Goal: Find specific page/section: Find specific page/section

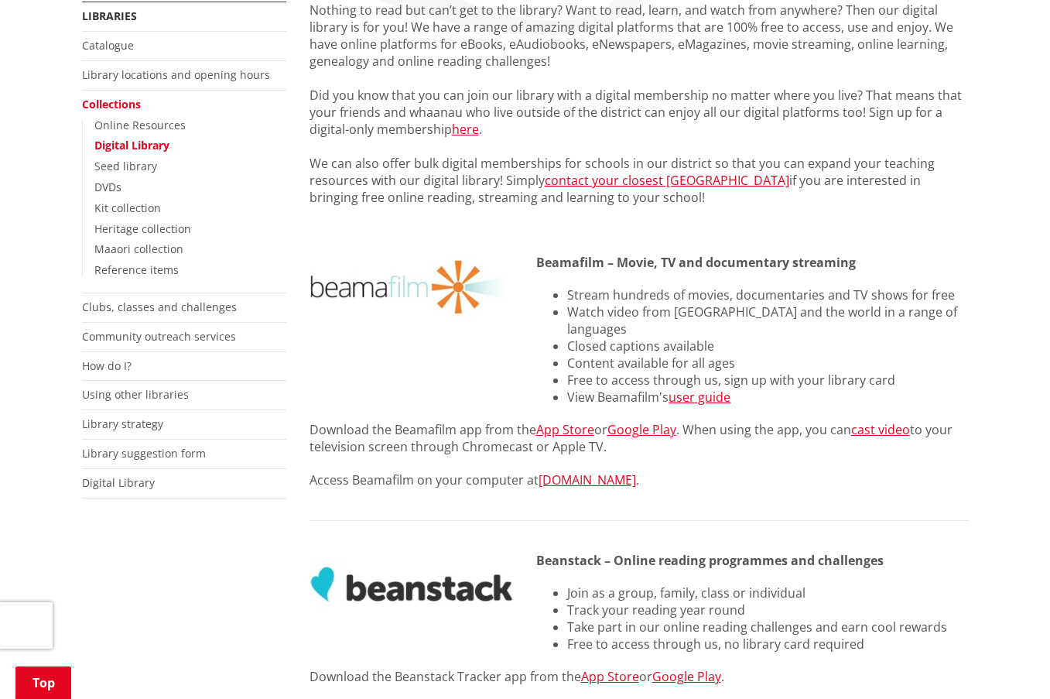
scroll to position [155, 0]
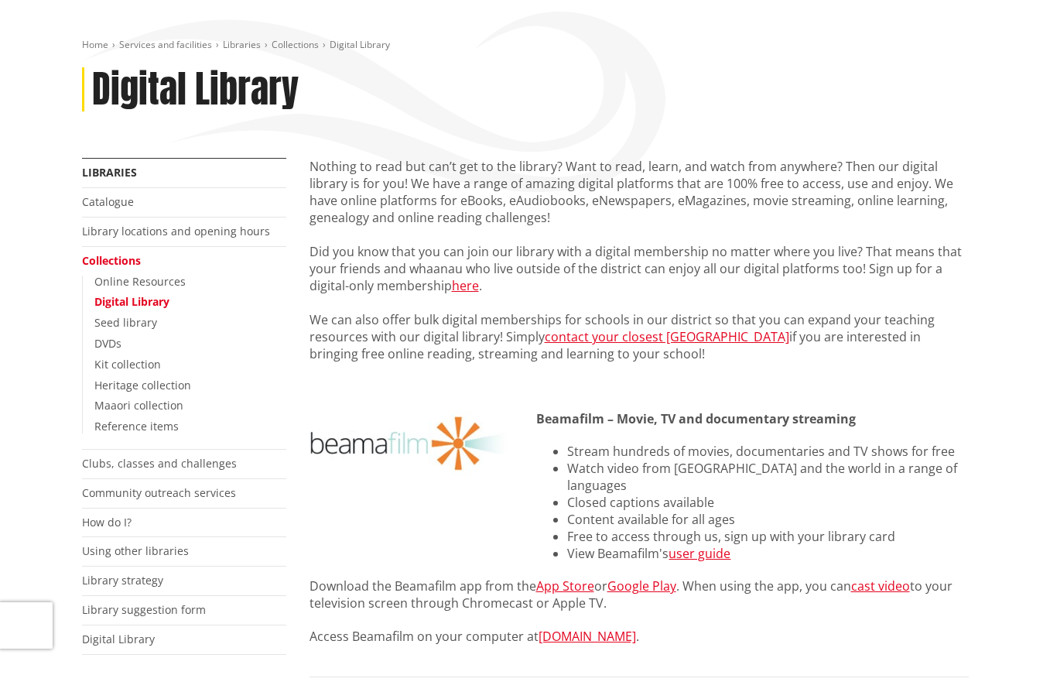
click at [133, 301] on link "Digital Library" at bounding box center [131, 301] width 75 height 15
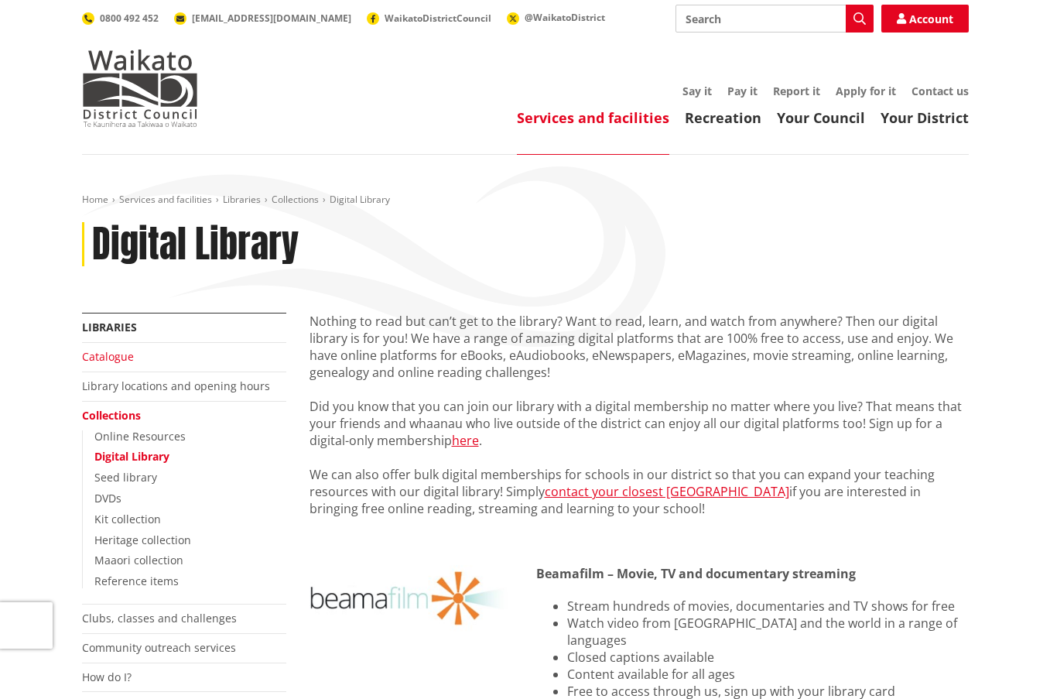
click at [124, 354] on link "Catalogue" at bounding box center [108, 356] width 52 height 15
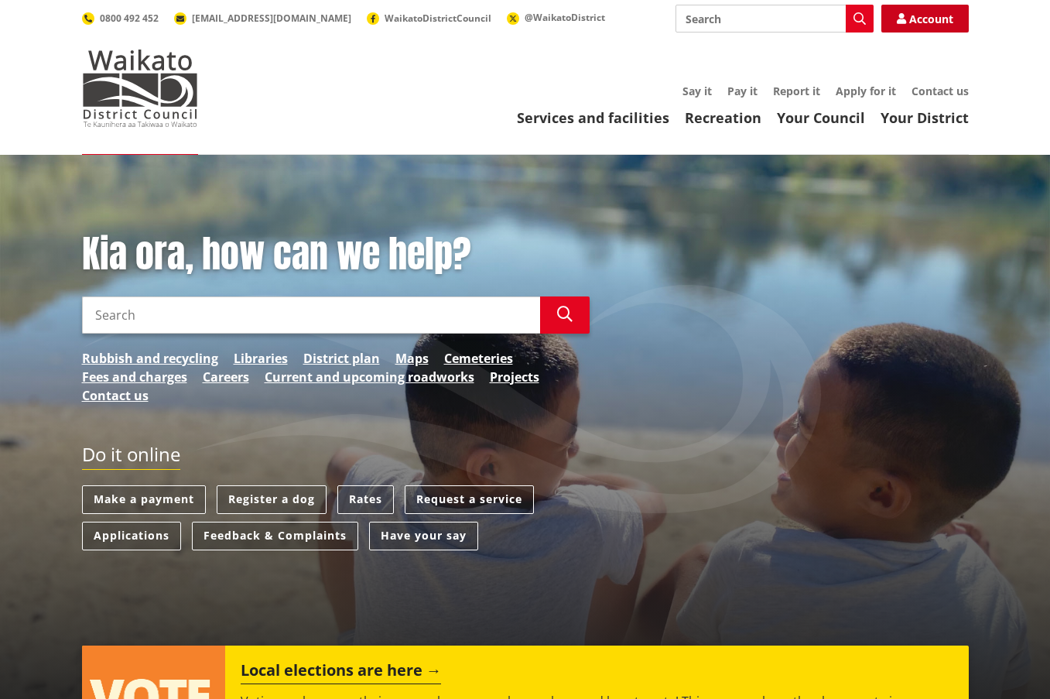
click at [915, 22] on link "Account" at bounding box center [924, 19] width 87 height 28
